Goal: Information Seeking & Learning: Learn about a topic

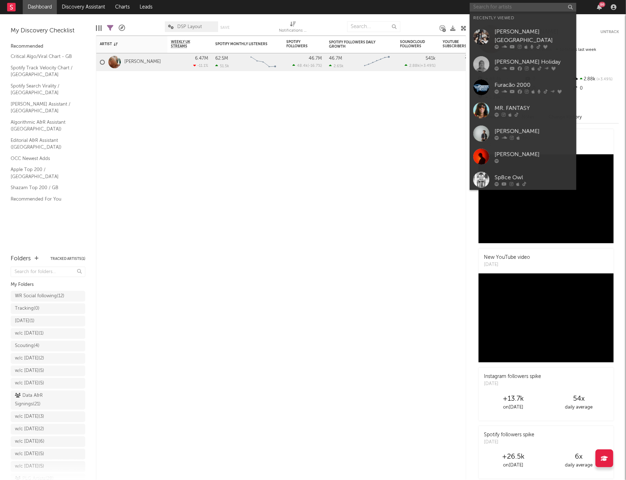
click at [513, 7] on input "text" at bounding box center [523, 7] width 107 height 9
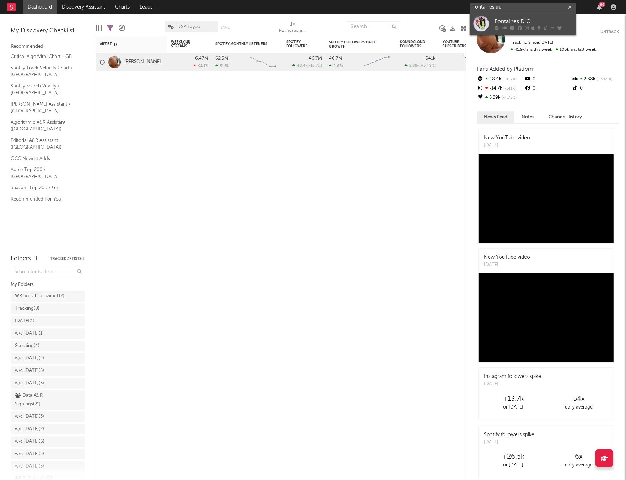
type input "fontaines dc"
click at [510, 16] on link "Fontaines D.C." at bounding box center [523, 23] width 107 height 23
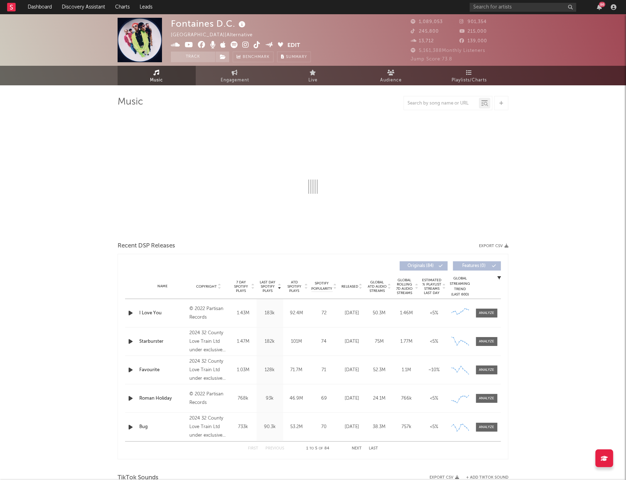
select select "6m"
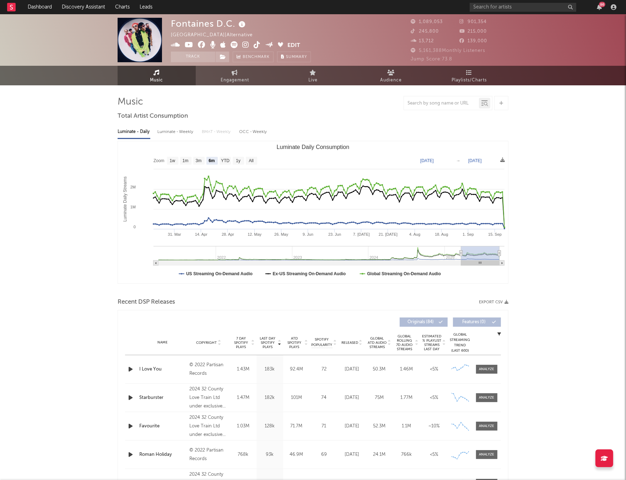
select select "6m"
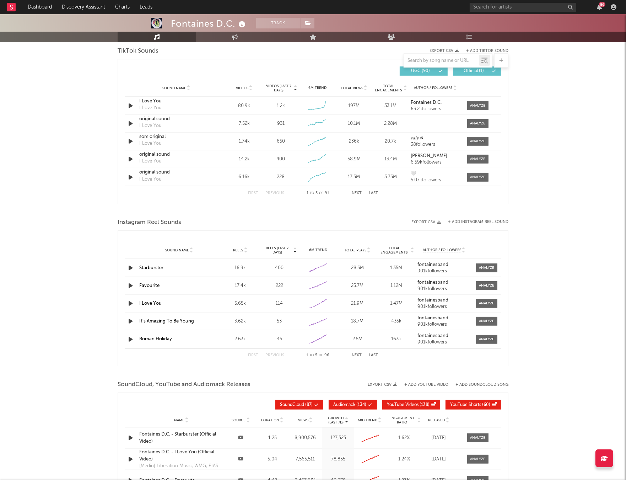
scroll to position [482, 0]
drag, startPoint x: 478, startPoint y: 106, endPoint x: 472, endPoint y: 106, distance: 6.0
click at [478, 106] on div at bounding box center [477, 105] width 15 height 5
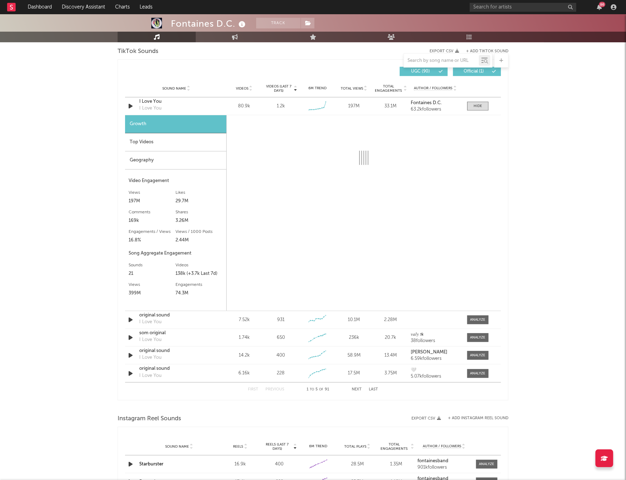
click at [186, 143] on div "Top Videos" at bounding box center [175, 142] width 101 height 18
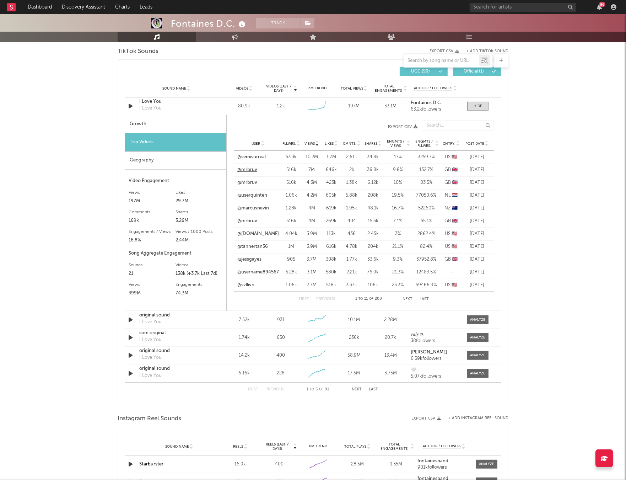
click at [248, 170] on link "@mrbruv" at bounding box center [247, 169] width 20 height 7
click at [479, 144] on span "Post Date" at bounding box center [474, 143] width 19 height 4
click at [260, 169] on link "@exissteence" at bounding box center [251, 169] width 29 height 7
